Goal: Task Accomplishment & Management: Use online tool/utility

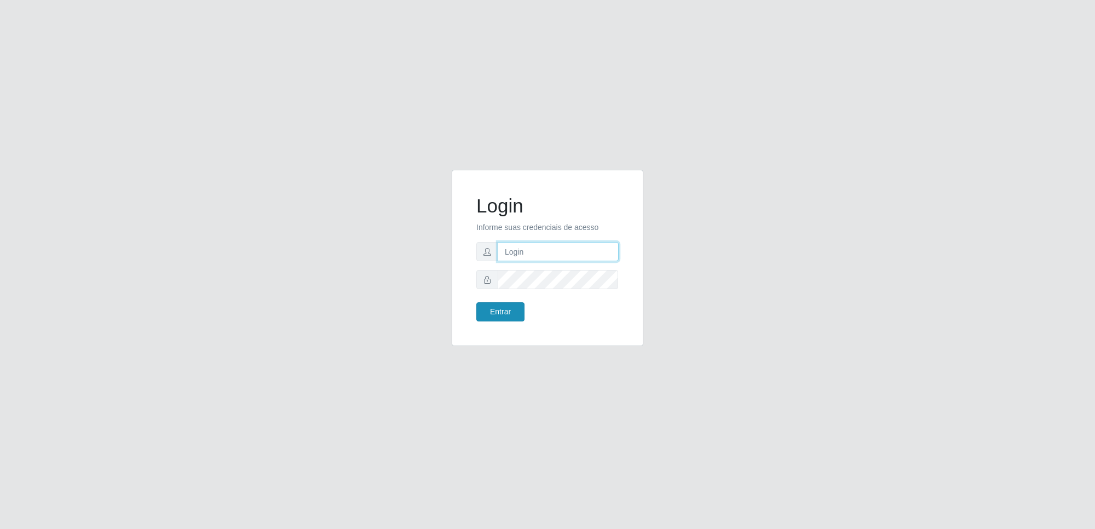
type input "[EMAIL_ADDRESS][DOMAIN_NAME]"
click at [500, 312] on button "Entrar" at bounding box center [500, 311] width 48 height 19
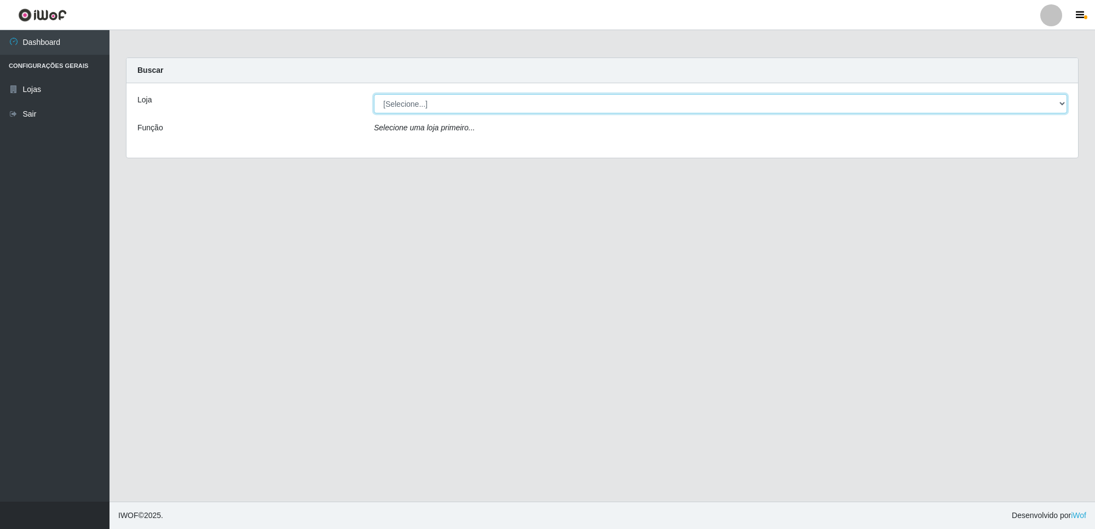
click at [458, 103] on select "[Selecione...] Extrabom - Loja 01 Centro de Distribuição" at bounding box center [720, 103] width 693 height 19
select select "435"
click at [374, 94] on select "[Selecione...] Extrabom - Loja 01 Centro de Distribuição" at bounding box center [720, 103] width 693 height 19
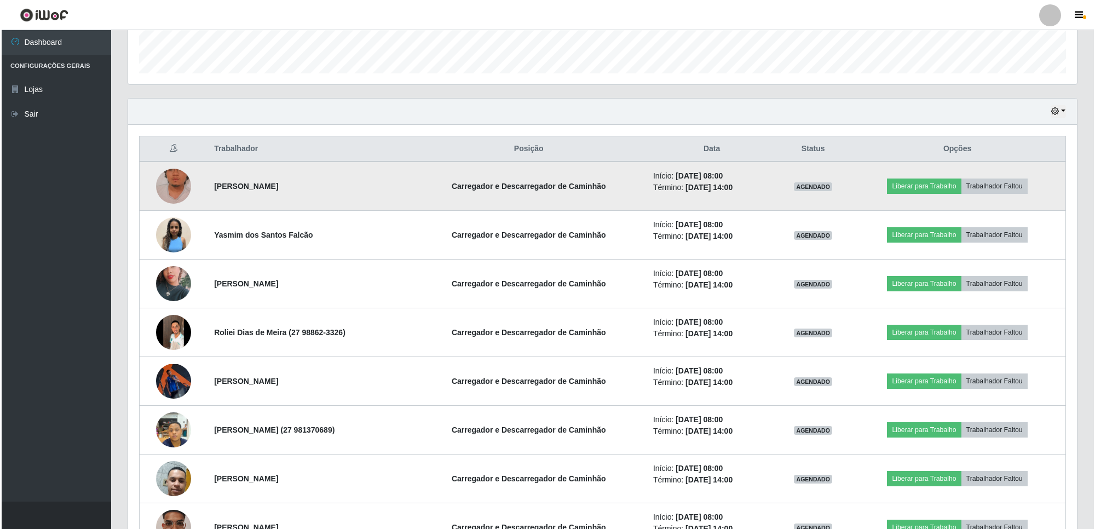
scroll to position [342, 0]
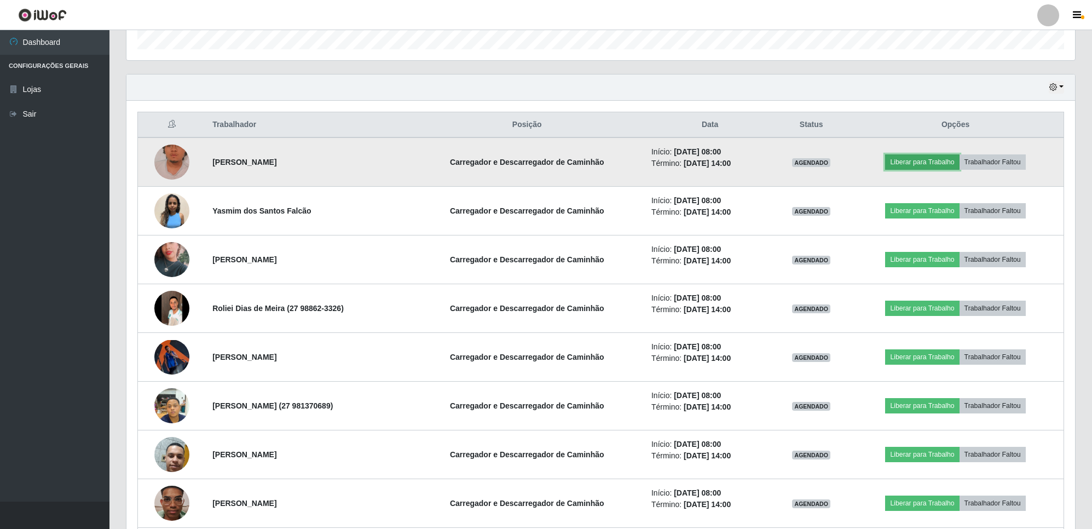
click at [911, 162] on button "Liberar para Trabalho" at bounding box center [922, 161] width 74 height 15
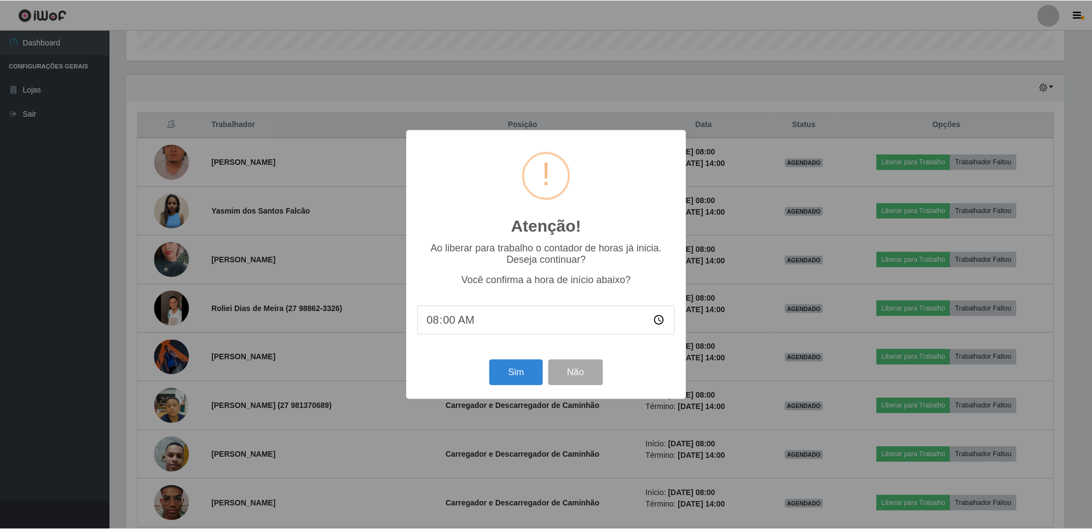
scroll to position [228, 940]
click at [516, 371] on button "Sim" at bounding box center [516, 373] width 53 height 26
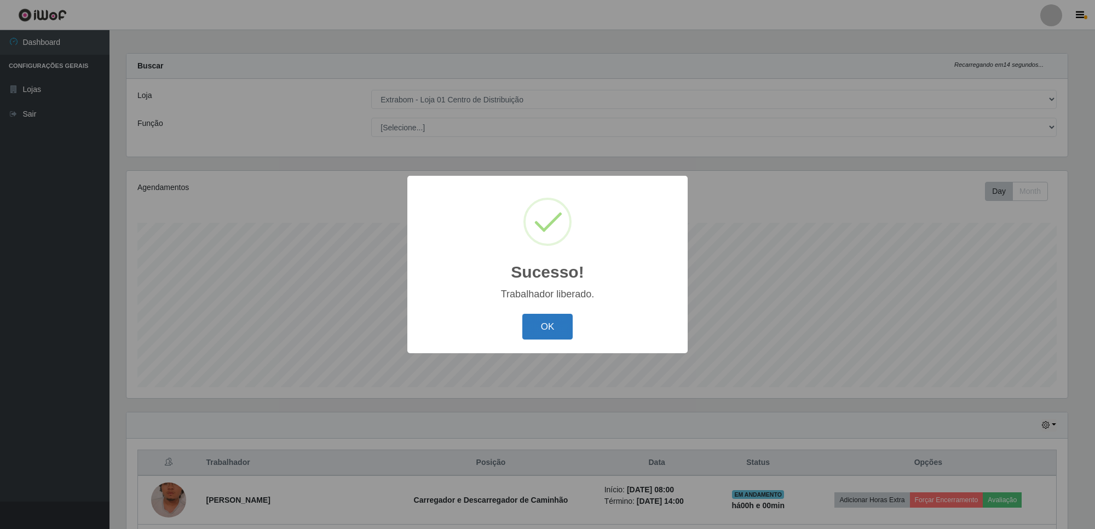
click at [537, 326] on button "OK" at bounding box center [547, 327] width 51 height 26
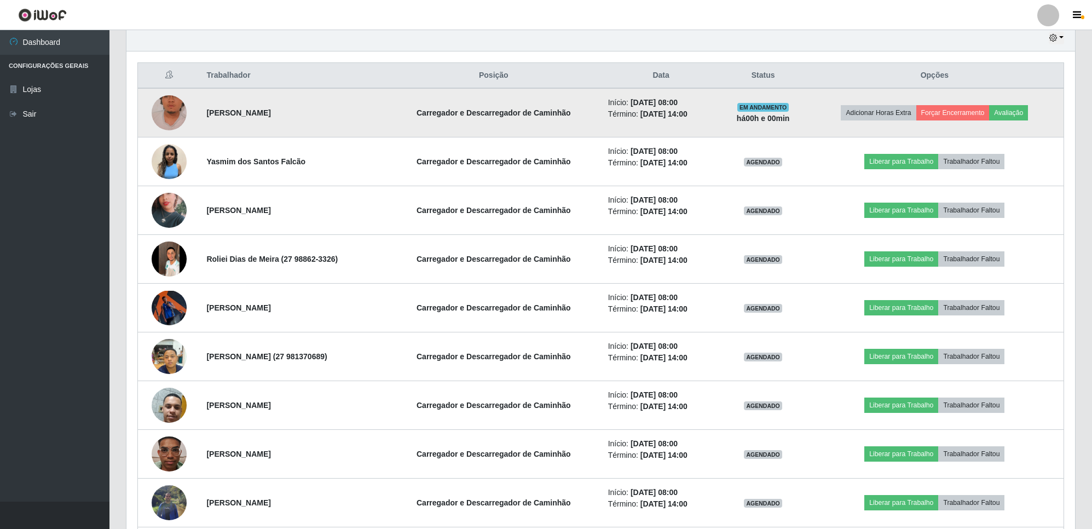
scroll to position [415, 0]
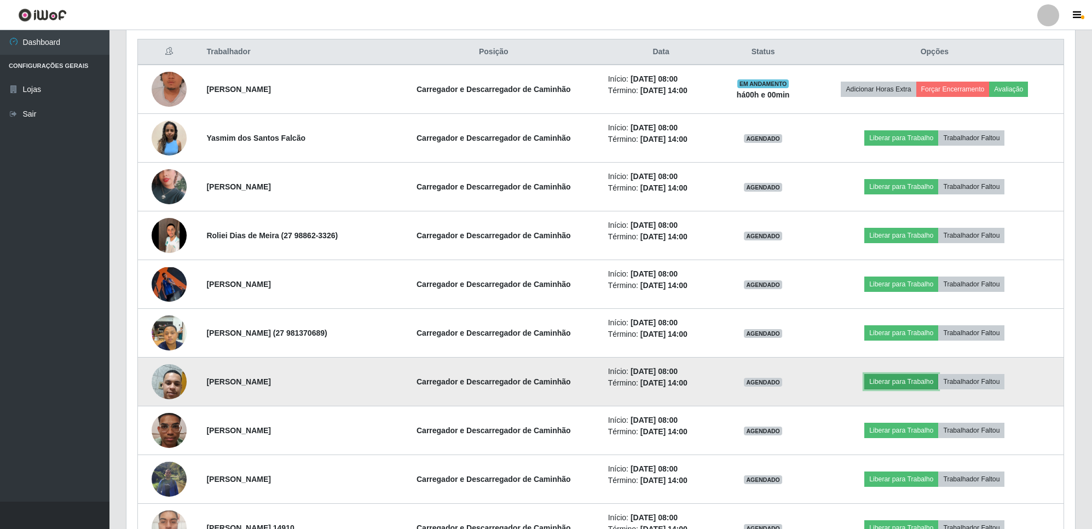
click at [900, 383] on button "Liberar para Trabalho" at bounding box center [901, 381] width 74 height 15
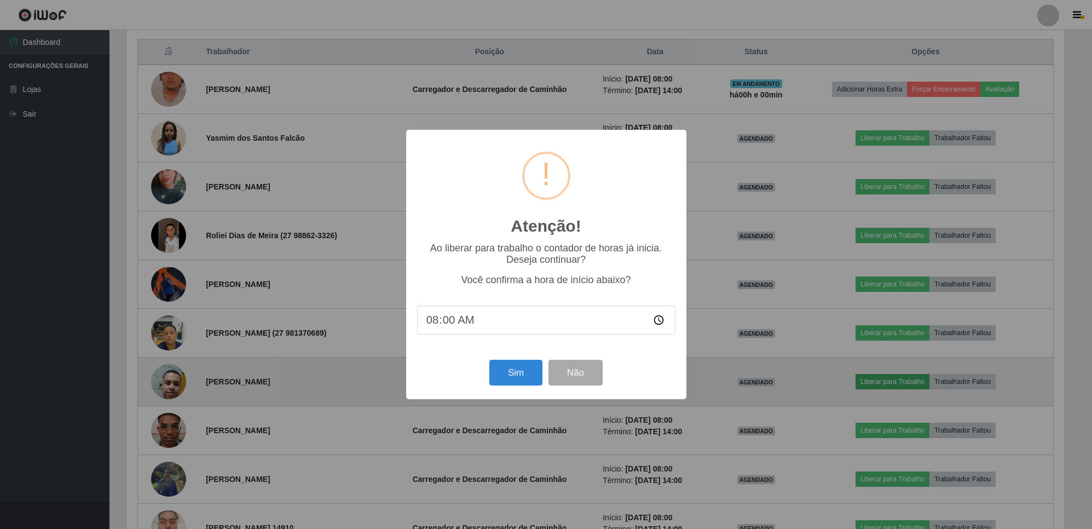
scroll to position [228, 940]
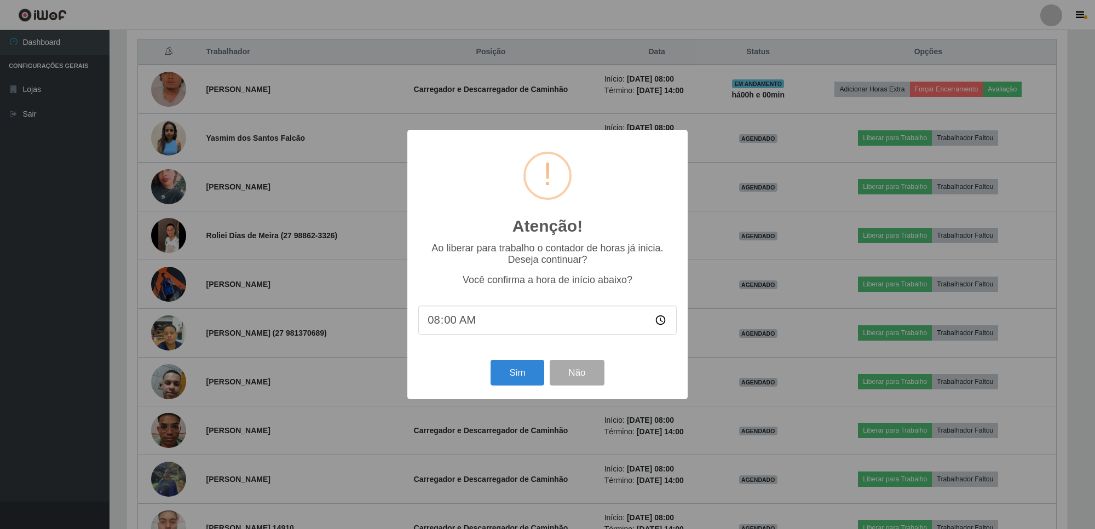
click at [546, 378] on div "Sim Não" at bounding box center [547, 372] width 258 height 31
click at [504, 381] on button "Sim" at bounding box center [516, 373] width 53 height 26
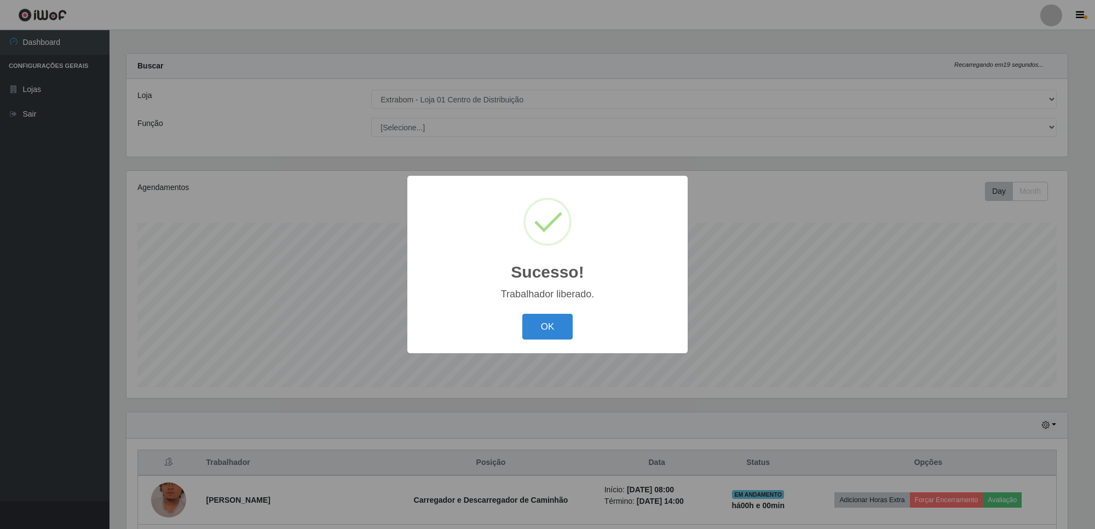
click at [522, 314] on button "OK" at bounding box center [547, 327] width 51 height 26
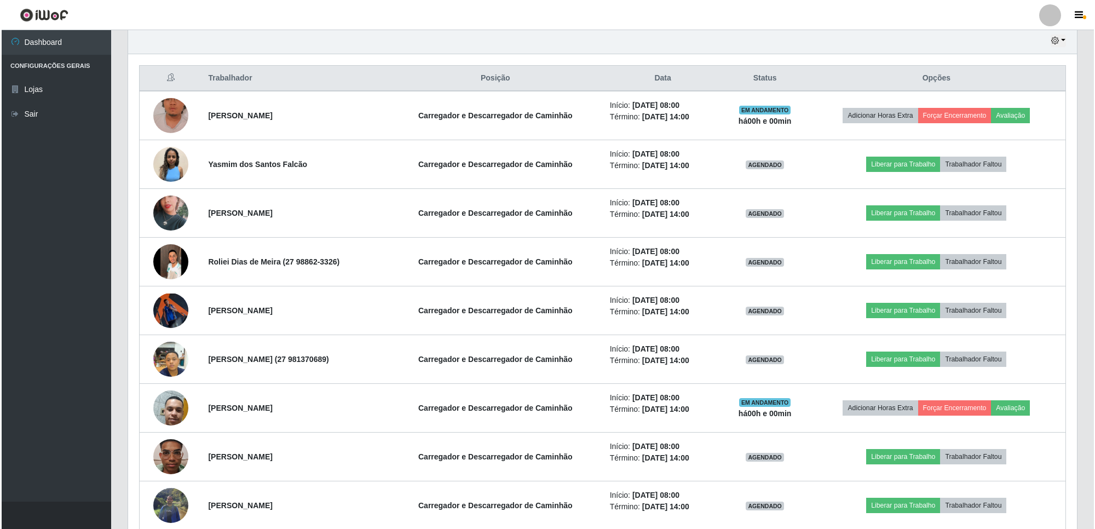
scroll to position [415, 0]
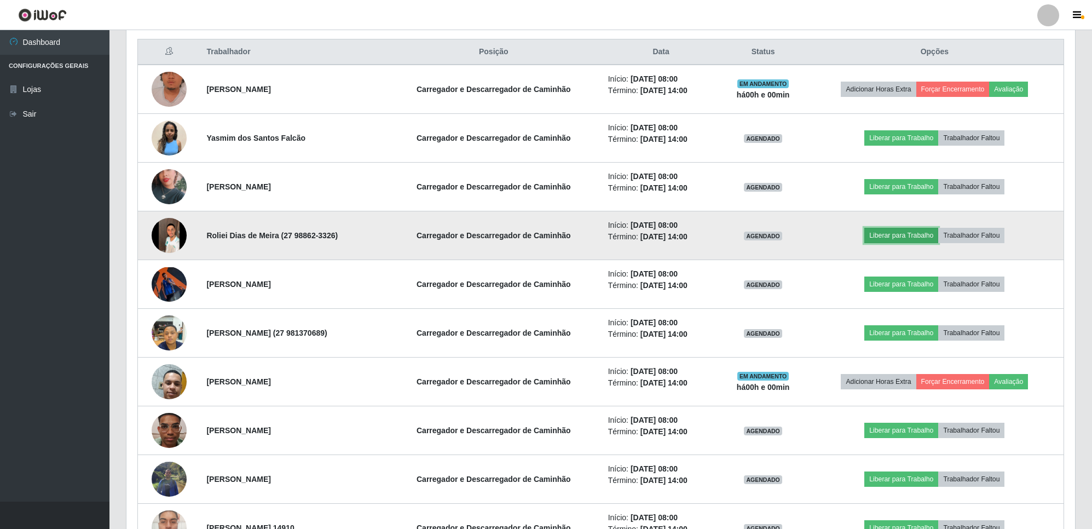
click at [910, 242] on button "Liberar para Trabalho" at bounding box center [901, 235] width 74 height 15
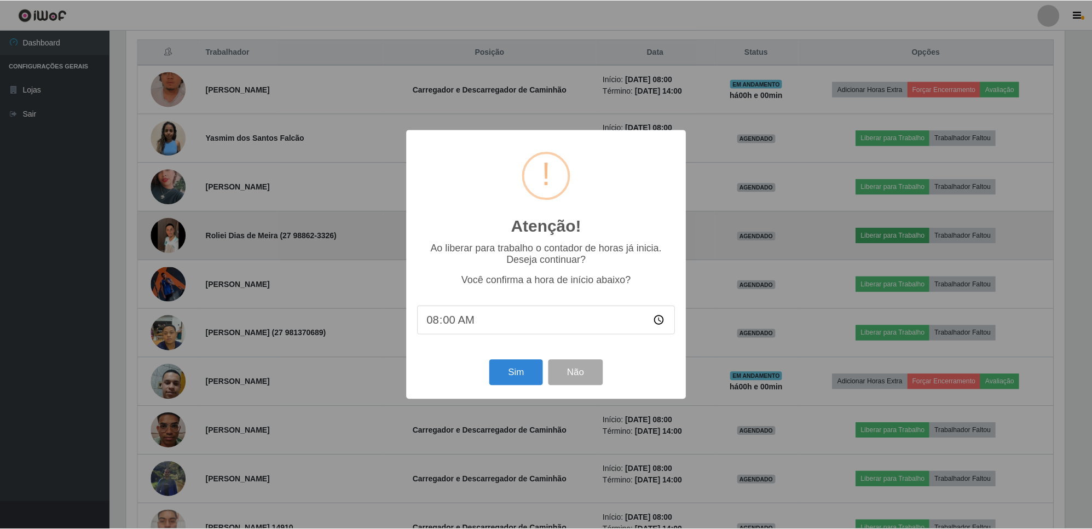
scroll to position [228, 940]
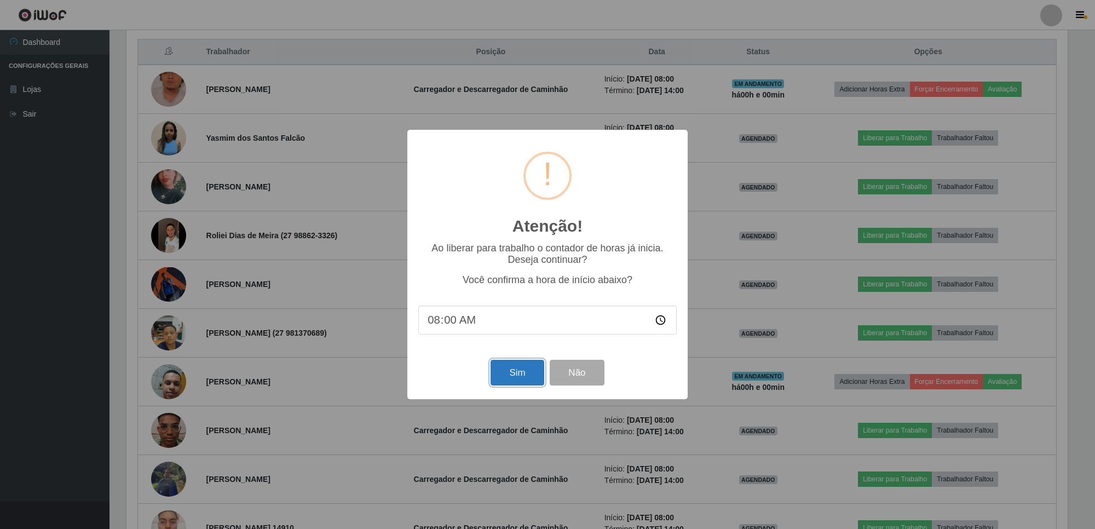
click at [525, 373] on button "Sim" at bounding box center [516, 373] width 53 height 26
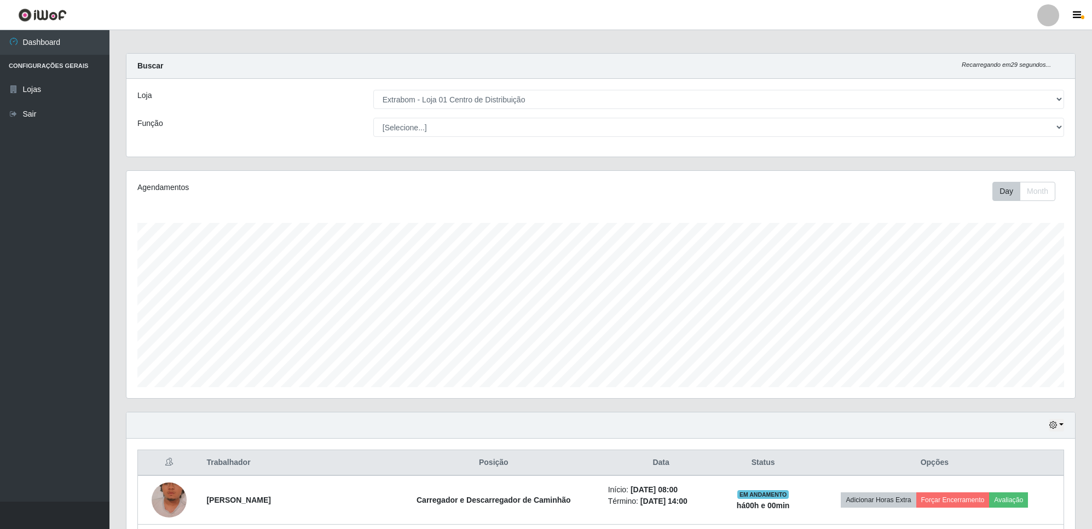
scroll to position [0, 0]
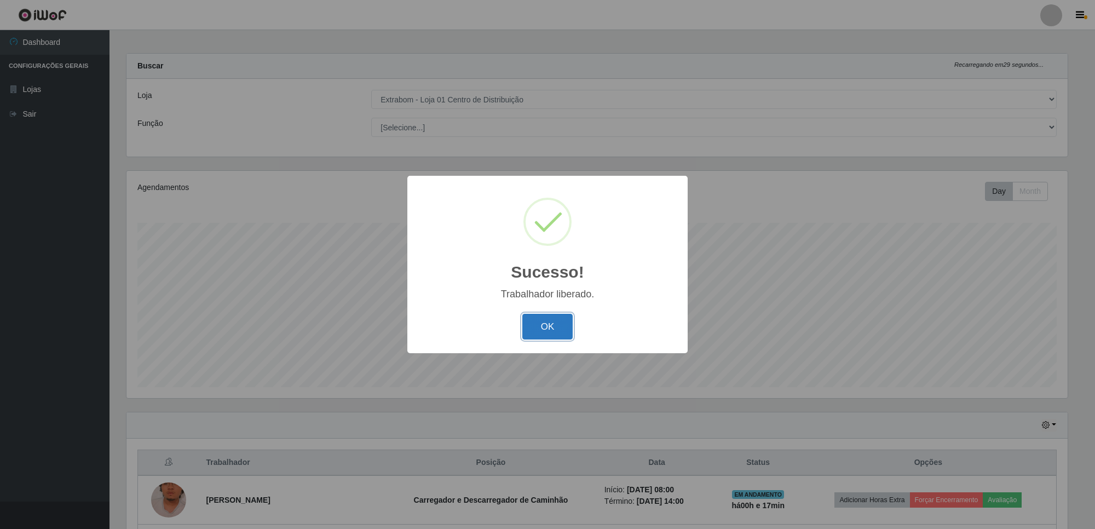
click at [552, 327] on button "OK" at bounding box center [547, 327] width 51 height 26
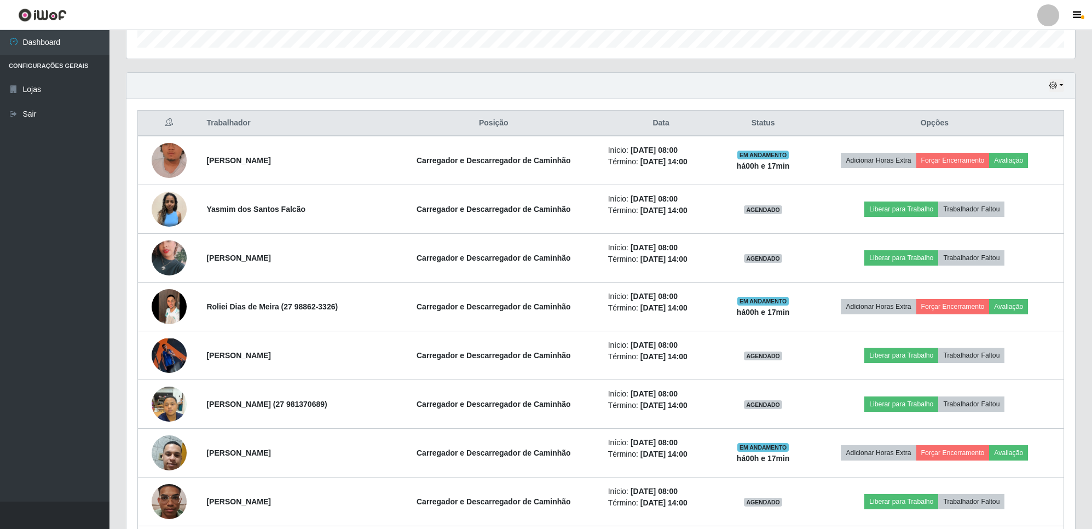
scroll to position [346, 0]
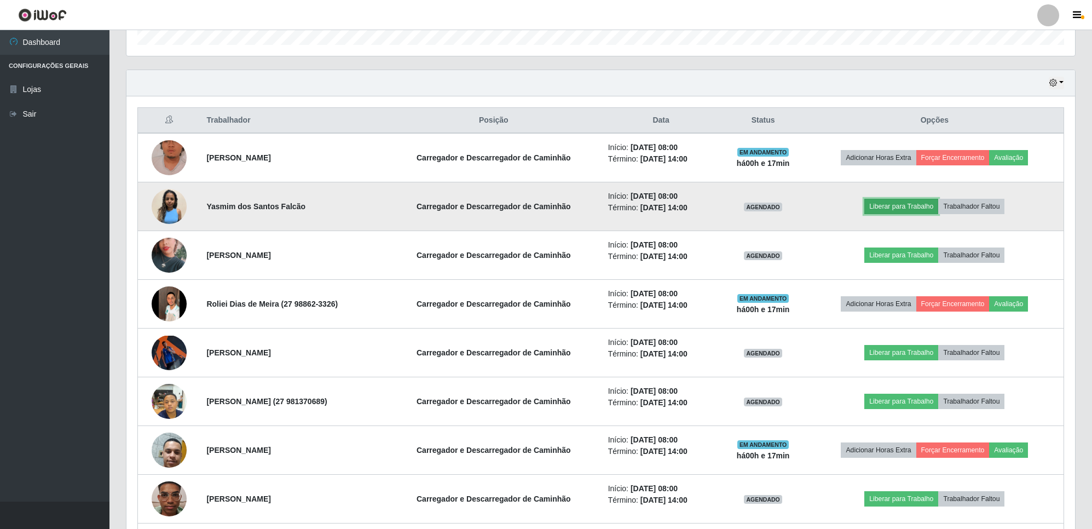
click at [899, 208] on button "Liberar para Trabalho" at bounding box center [901, 206] width 74 height 15
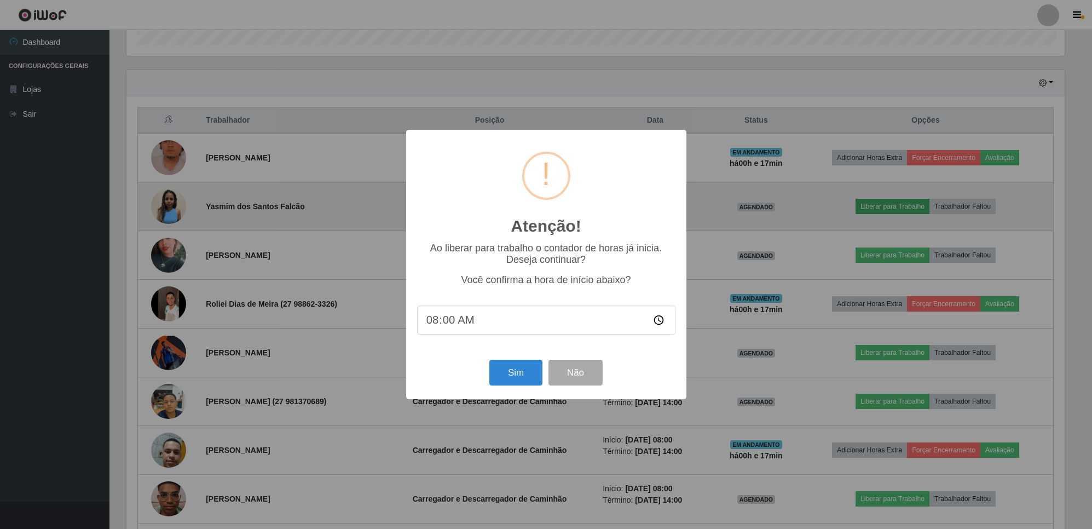
scroll to position [228, 940]
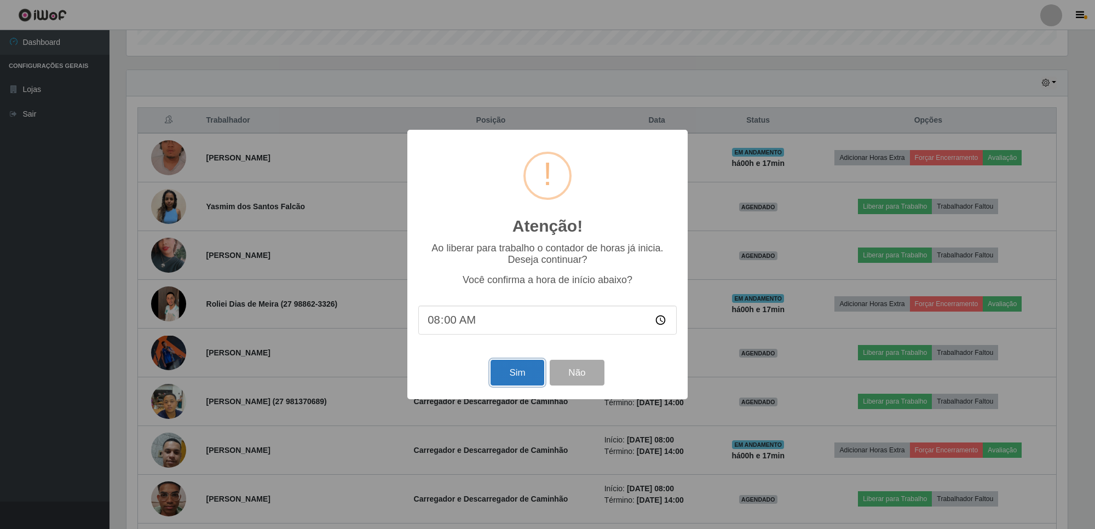
click at [520, 371] on button "Sim" at bounding box center [516, 373] width 53 height 26
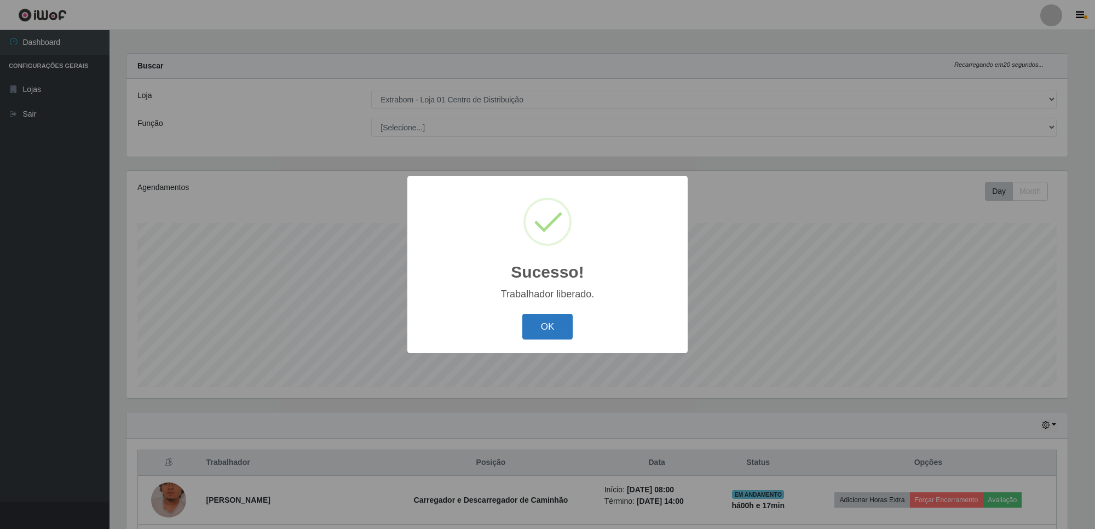
click at [542, 316] on button "OK" at bounding box center [547, 327] width 51 height 26
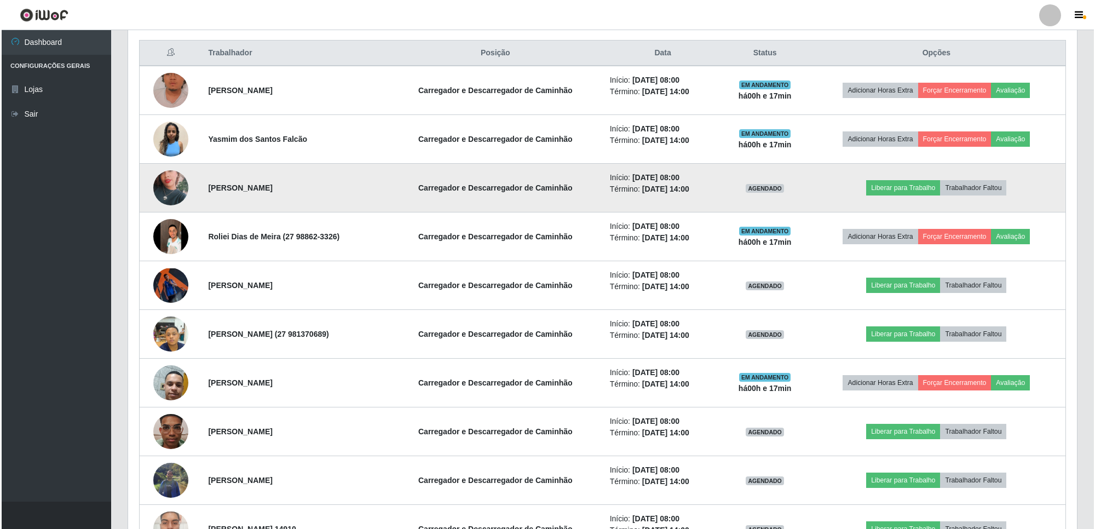
scroll to position [415, 0]
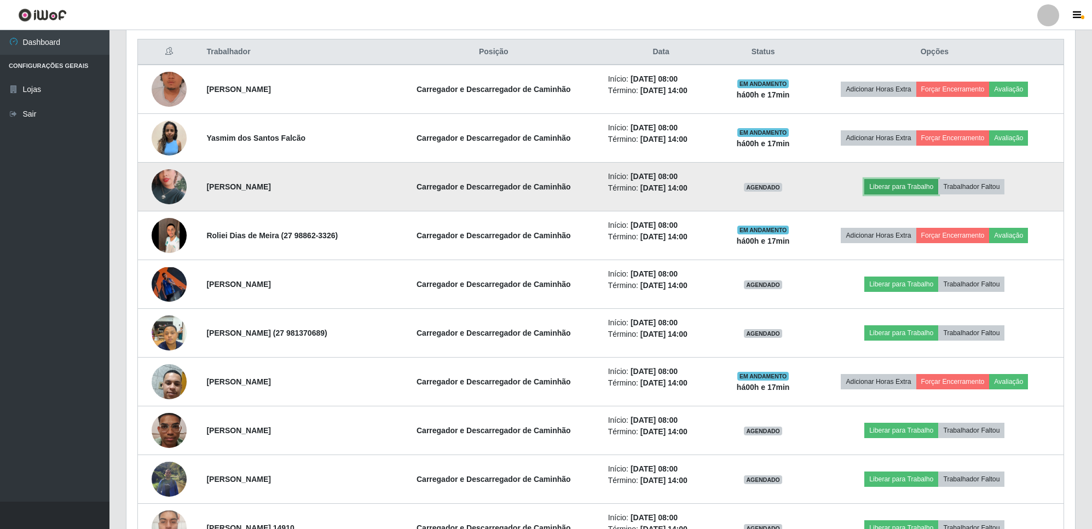
click at [899, 188] on button "Liberar para Trabalho" at bounding box center [901, 186] width 74 height 15
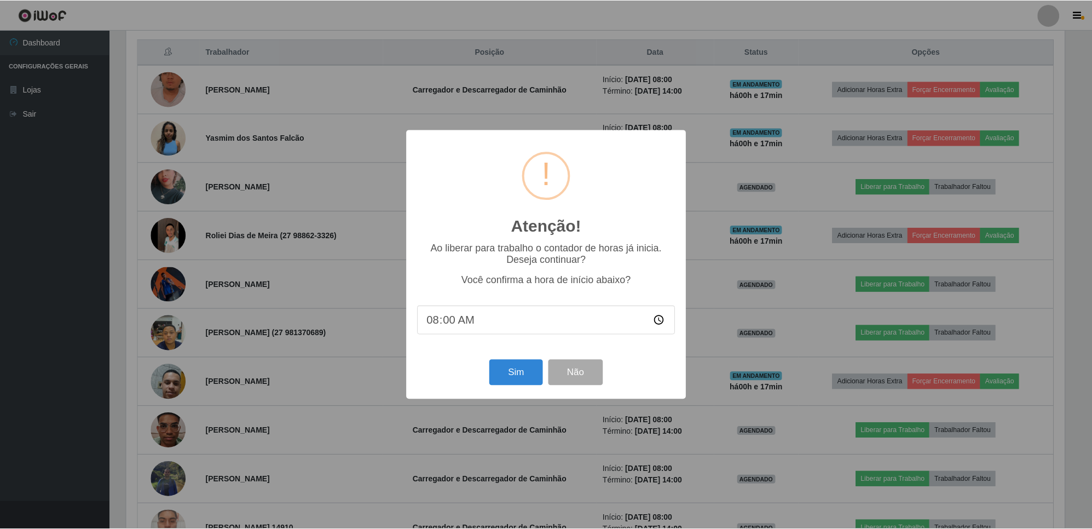
scroll to position [228, 940]
click at [505, 373] on button "Sim" at bounding box center [516, 373] width 53 height 26
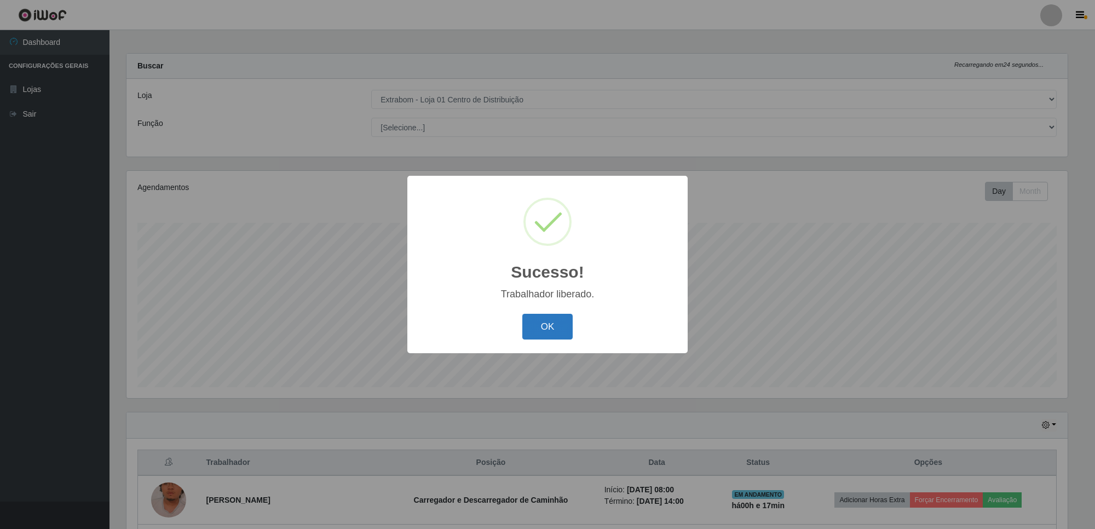
click at [551, 326] on button "OK" at bounding box center [547, 327] width 51 height 26
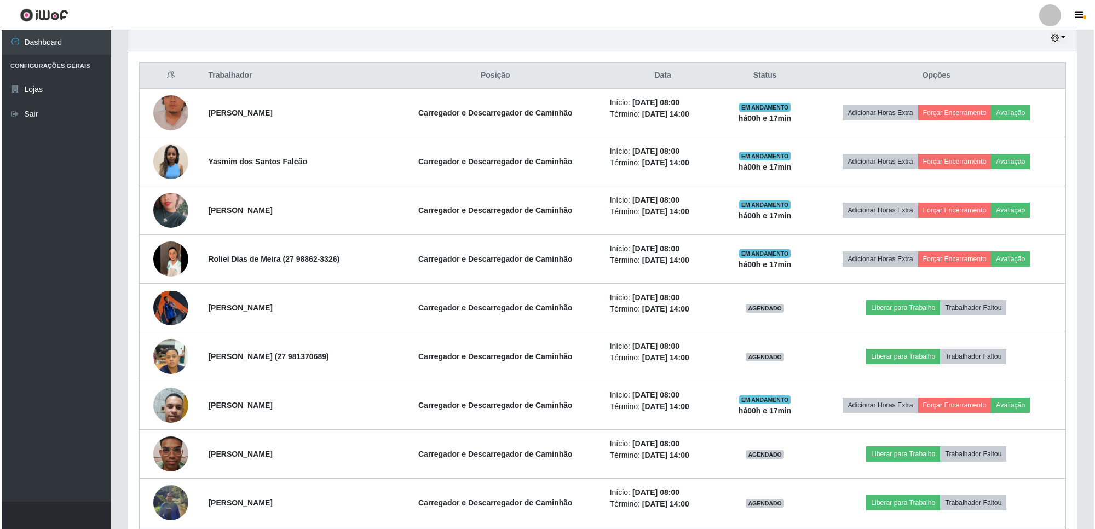
scroll to position [415, 0]
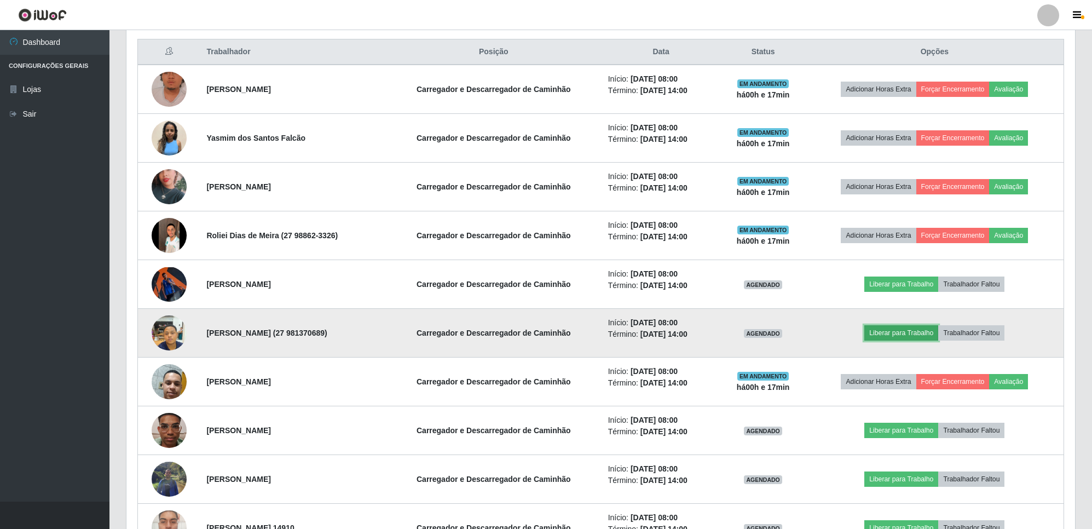
click at [895, 337] on button "Liberar para Trabalho" at bounding box center [901, 332] width 74 height 15
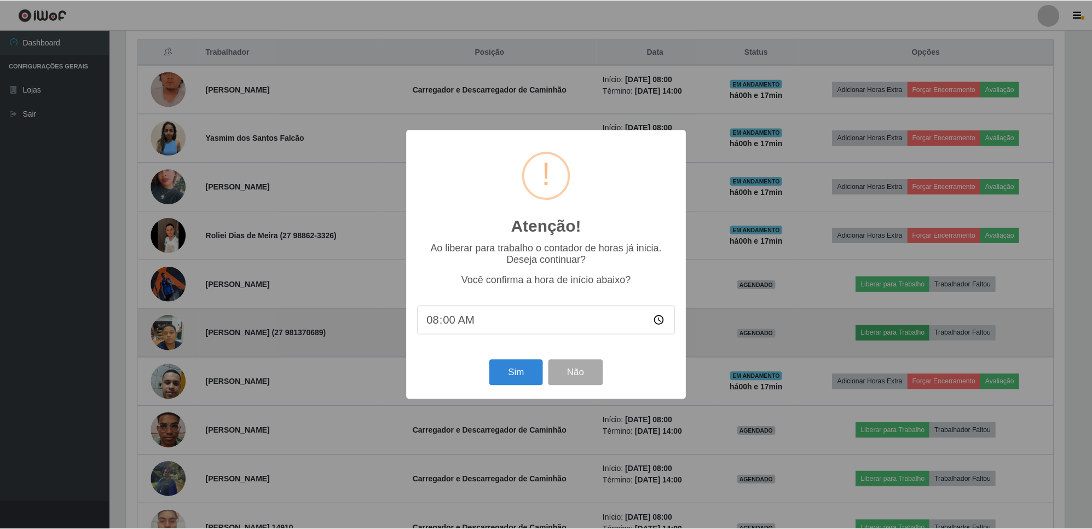
scroll to position [228, 940]
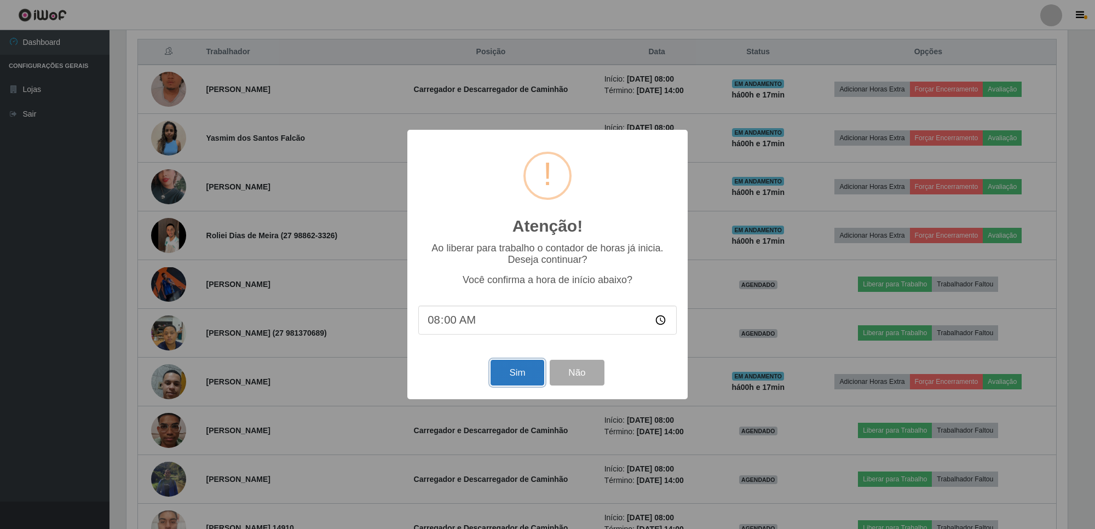
click at [519, 372] on button "Sim" at bounding box center [516, 373] width 53 height 26
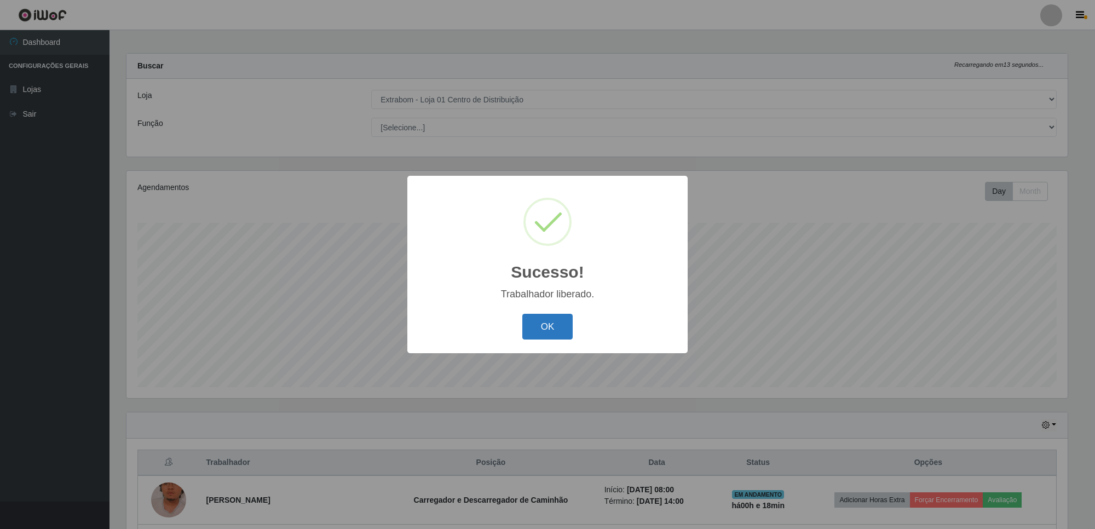
click at [551, 329] on button "OK" at bounding box center [547, 327] width 51 height 26
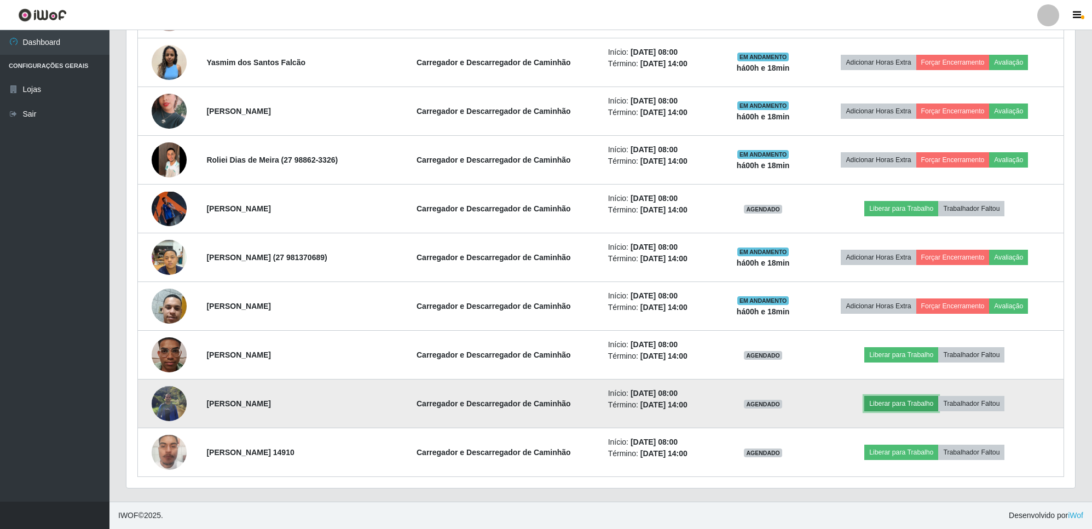
click at [894, 405] on button "Liberar para Trabalho" at bounding box center [901, 403] width 74 height 15
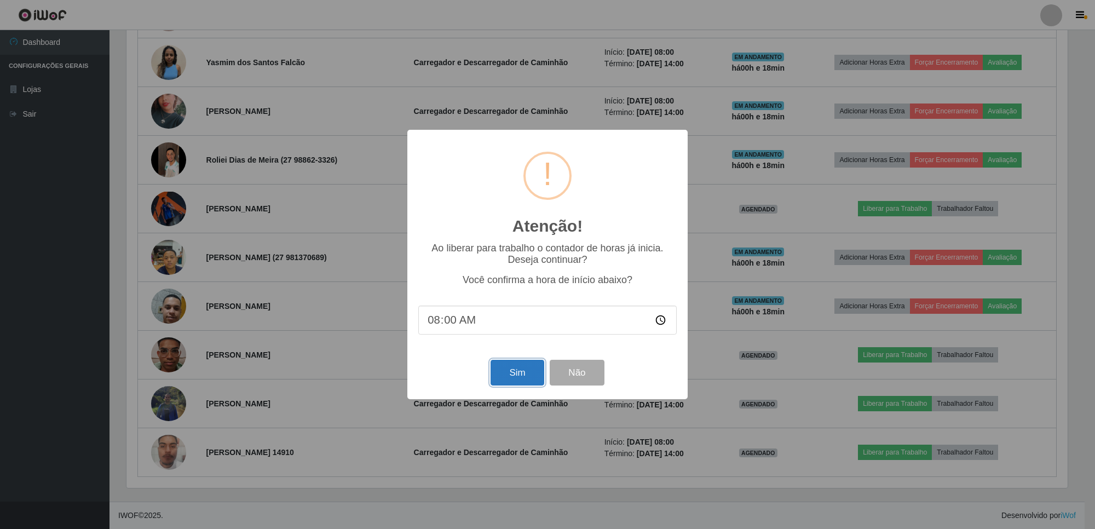
click at [512, 375] on button "Sim" at bounding box center [516, 373] width 53 height 26
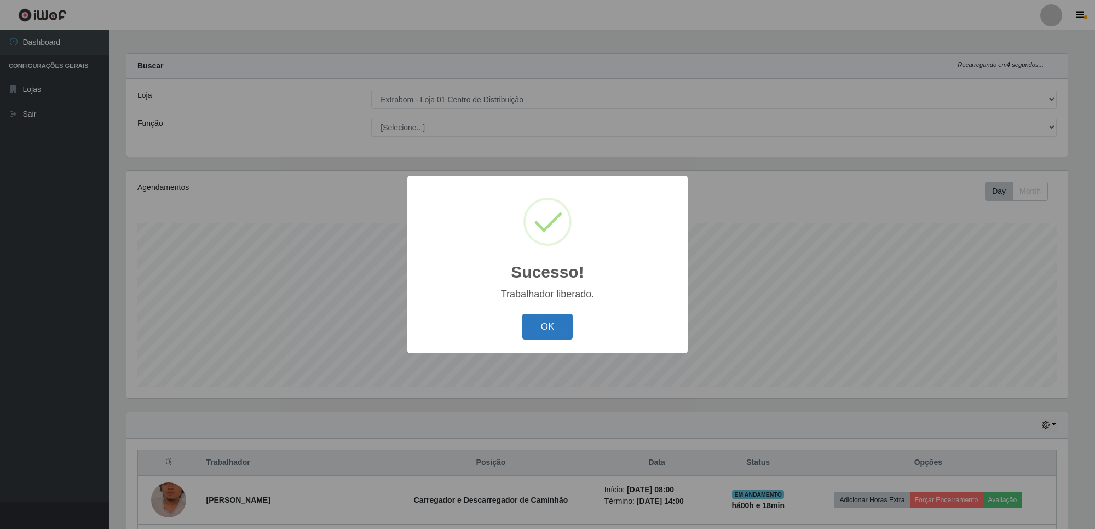
click at [545, 334] on button "OK" at bounding box center [547, 327] width 51 height 26
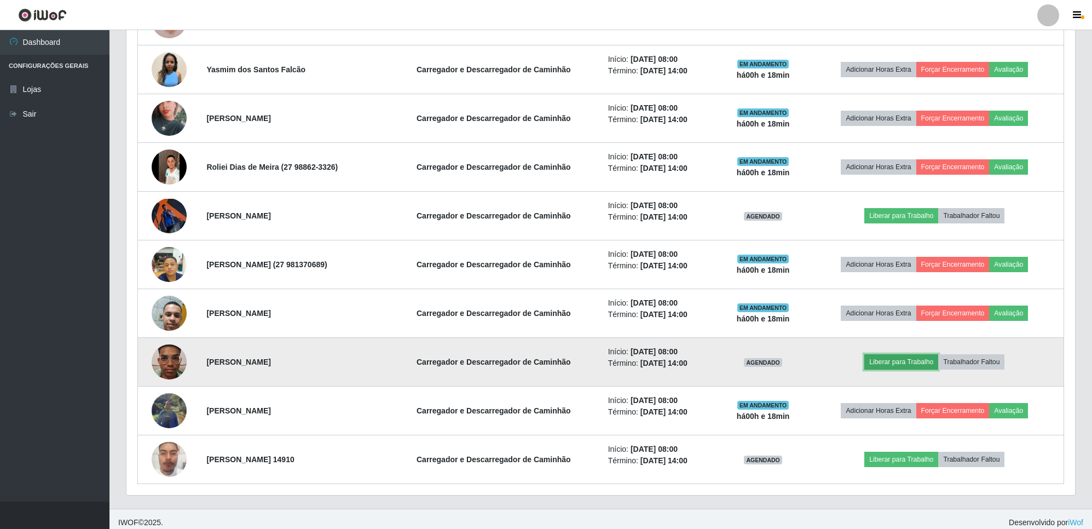
click at [903, 362] on button "Liberar para Trabalho" at bounding box center [901, 361] width 74 height 15
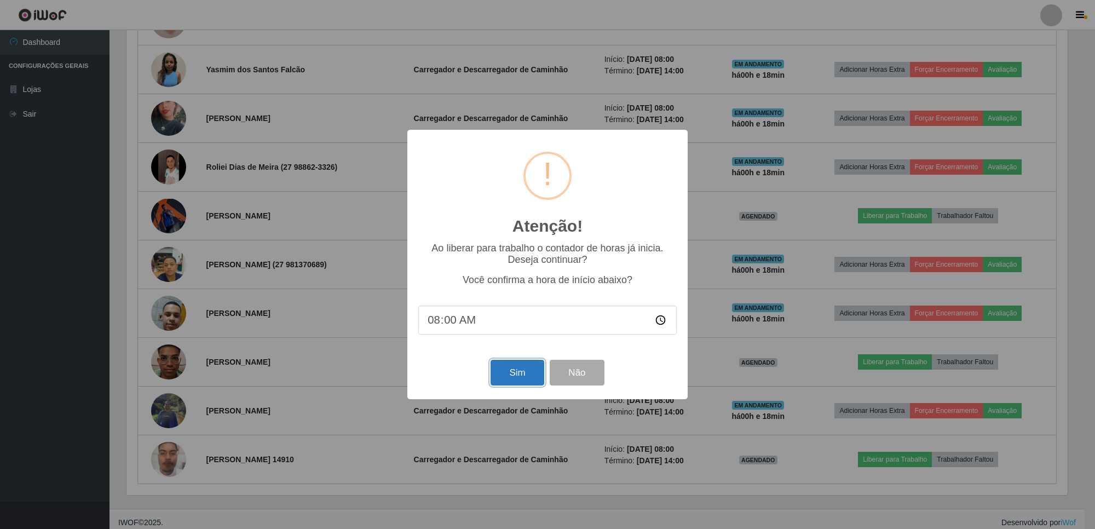
click at [501, 376] on button "Sim" at bounding box center [516, 373] width 53 height 26
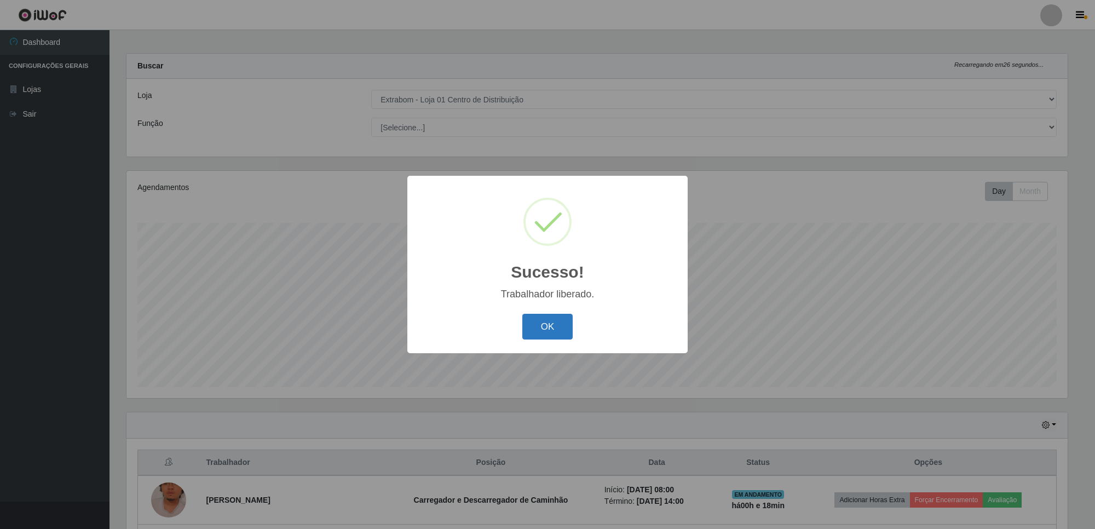
click at [557, 317] on button "OK" at bounding box center [547, 327] width 51 height 26
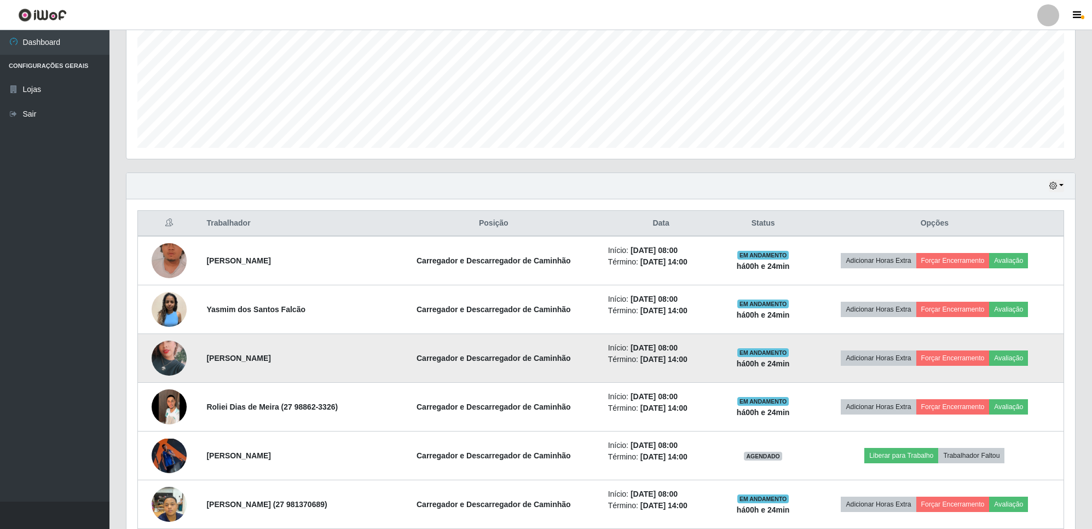
scroll to position [210, 0]
